Goal: Check status

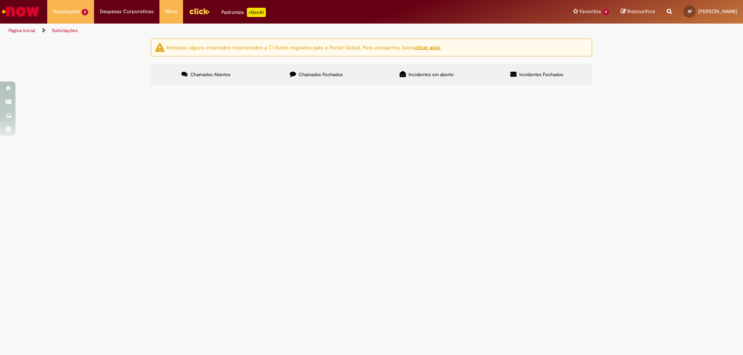
click at [0, 0] on span "Padaria Taubaté" at bounding box center [0, 0] width 0 height 0
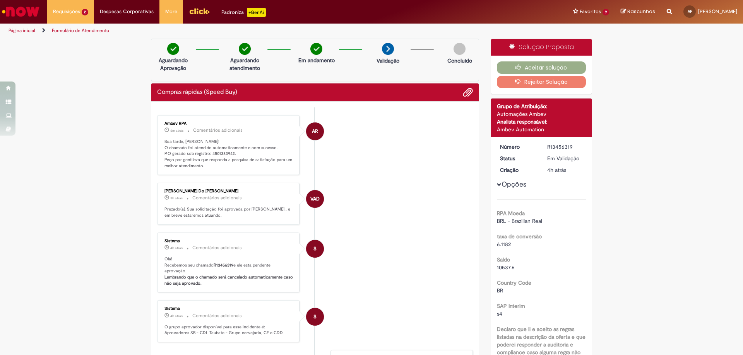
click at [376, 285] on li "S Sistema 4h atrás 4 horas atrás Comentários adicionais Olá! Recebemos seu cham…" at bounding box center [315, 263] width 316 height 60
click at [218, 154] on p "Boa tarde, [PERSON_NAME]! O chamado foi atendido automaticamente e com sucesso.…" at bounding box center [228, 154] width 129 height 31
copy p "4501383942"
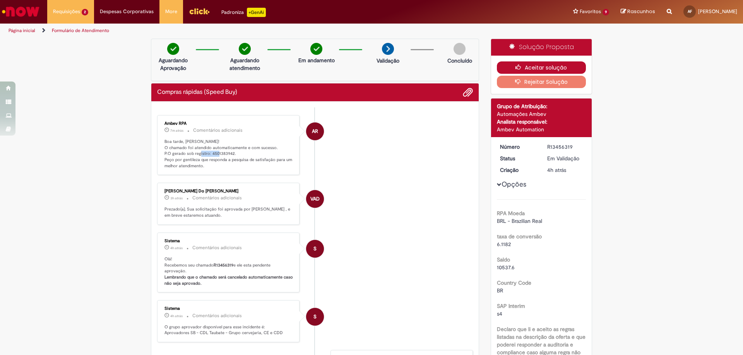
click at [505, 72] on button "Aceitar solução" at bounding box center [541, 67] width 89 height 12
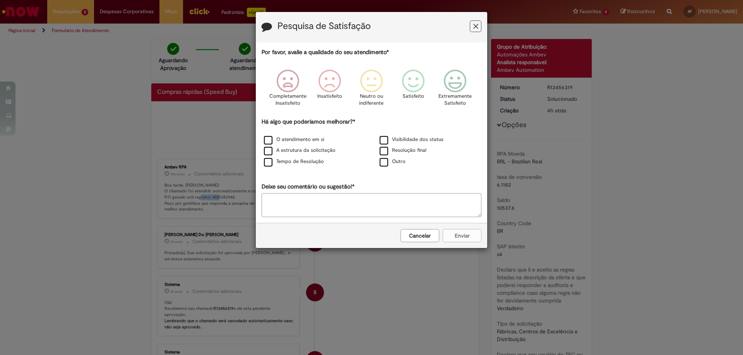
click at [471, 25] on button "Feedback" at bounding box center [475, 26] width 12 height 12
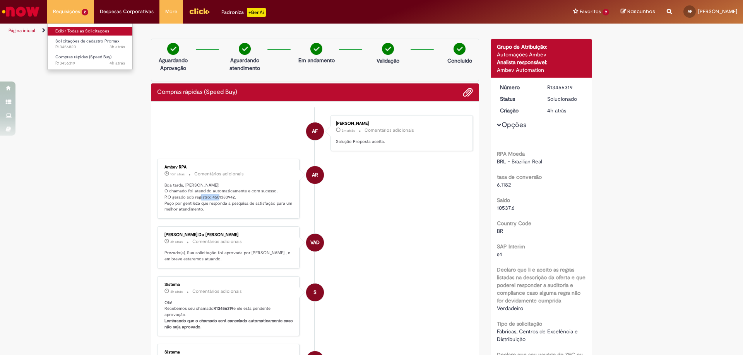
click at [68, 34] on link "Exibir Todas as Solicitações" at bounding box center [90, 31] width 85 height 9
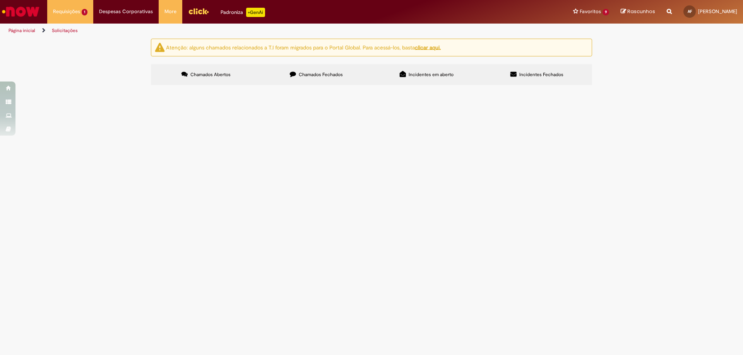
click at [307, 73] on span "Chamados Fechados" at bounding box center [321, 75] width 44 height 6
click at [252, 77] on label "Chamados Abertos" at bounding box center [206, 74] width 110 height 21
click at [317, 71] on label "Chamados Fechados" at bounding box center [316, 74] width 110 height 21
click at [197, 78] on label "Chamados Abertos" at bounding box center [206, 74] width 110 height 21
click at [0, 0] on span "Transferência de PDV 41460 para o CDD correto" at bounding box center [0, 0] width 0 height 0
